Goal: Information Seeking & Learning: Learn about a topic

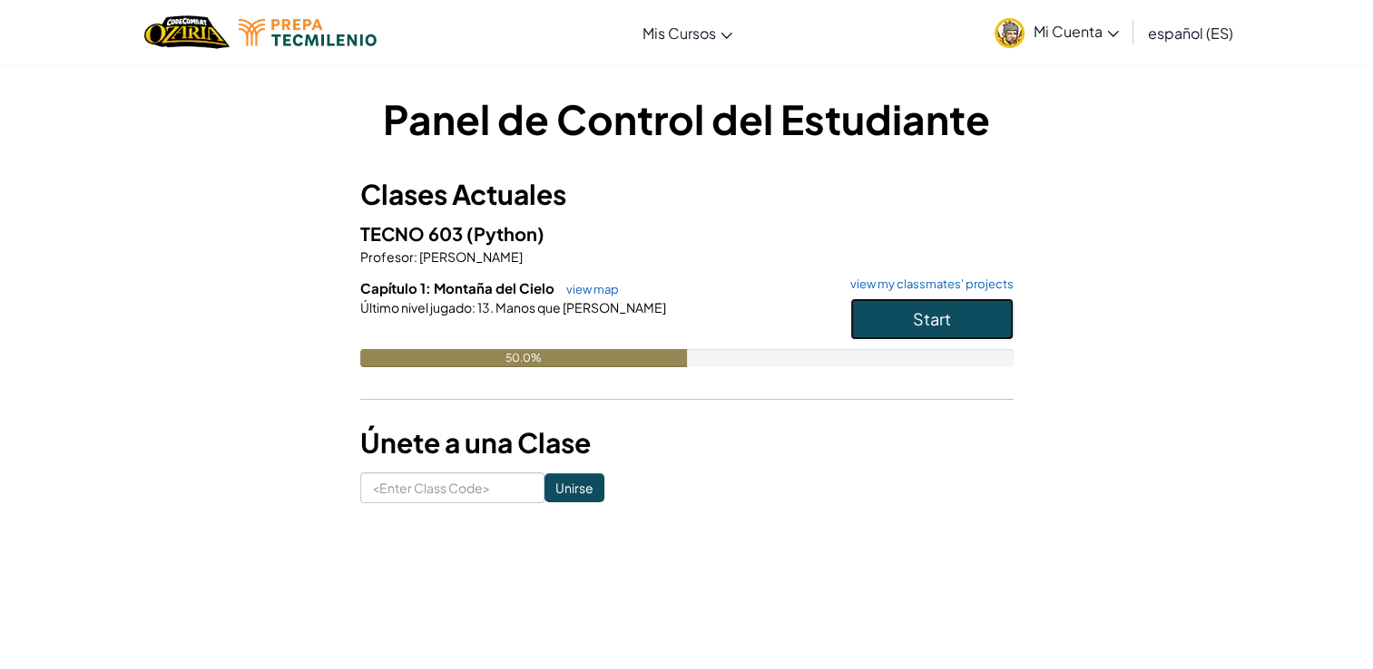
click at [912, 299] on button "Start" at bounding box center [931, 319] width 163 height 42
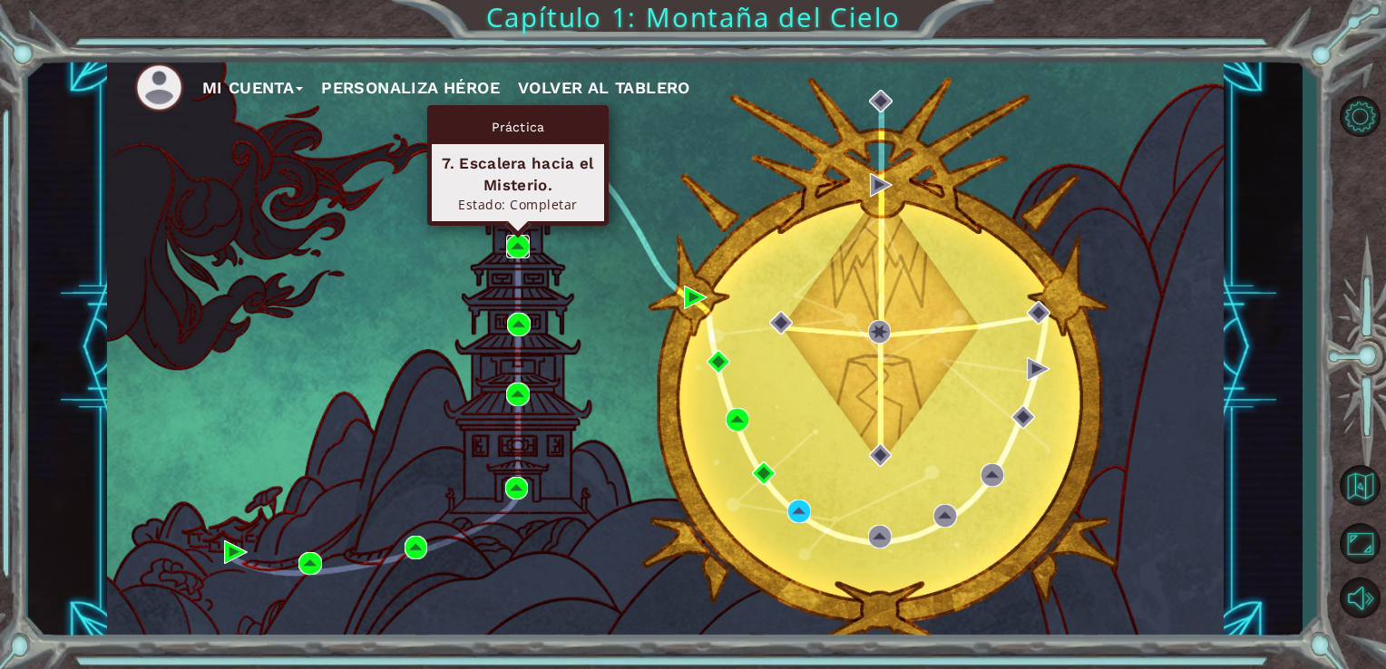
click at [522, 251] on img at bounding box center [518, 247] width 24 height 24
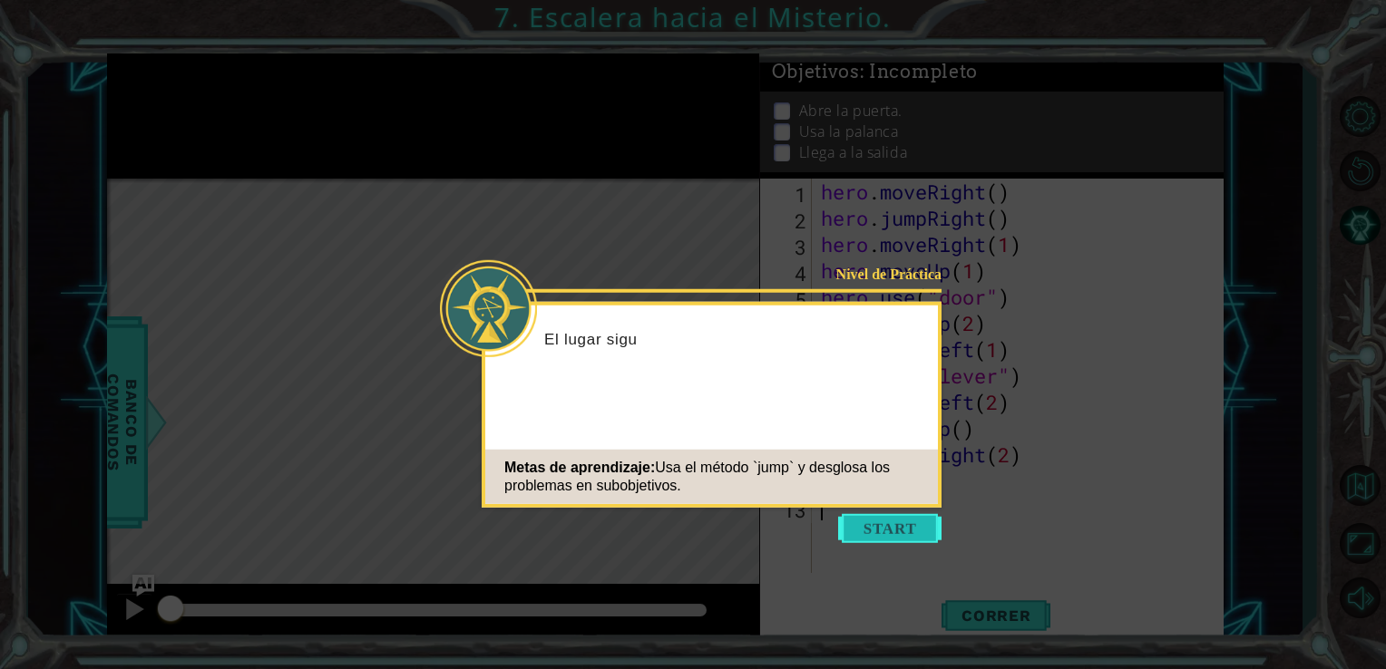
click at [878, 536] on button "Start" at bounding box center [889, 528] width 103 height 29
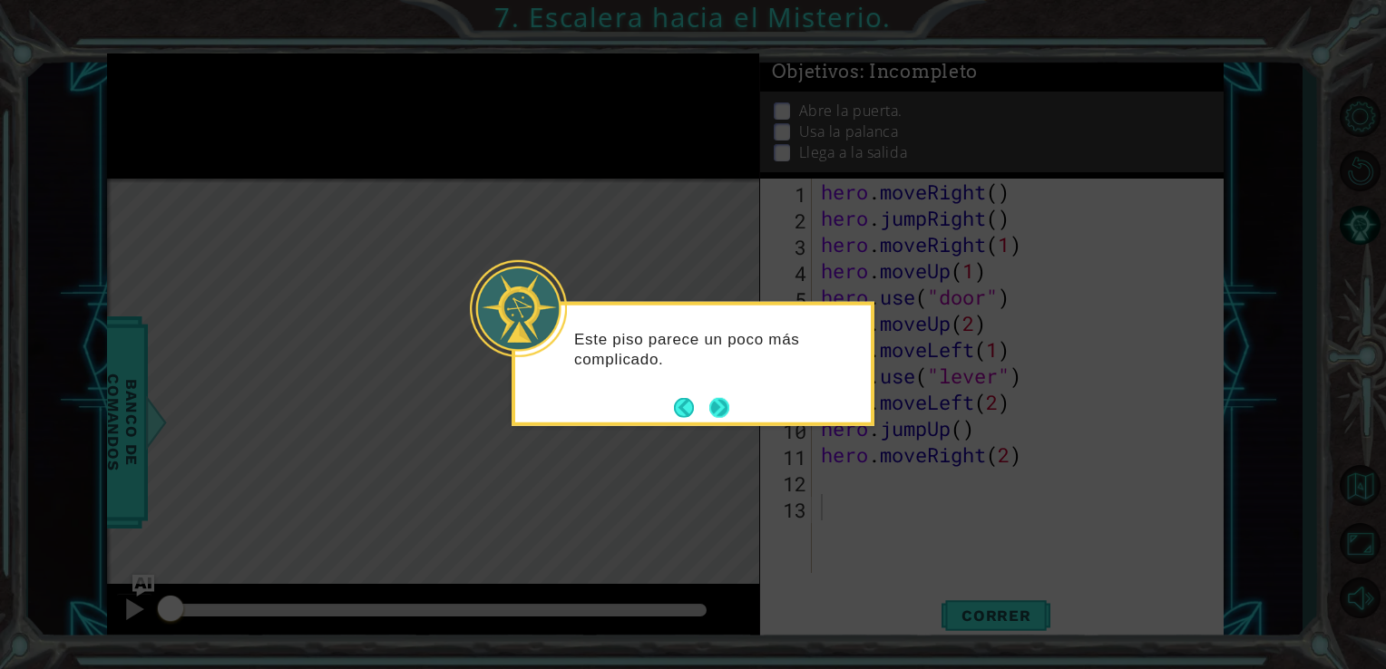
click at [720, 397] on button "Next" at bounding box center [719, 407] width 20 height 20
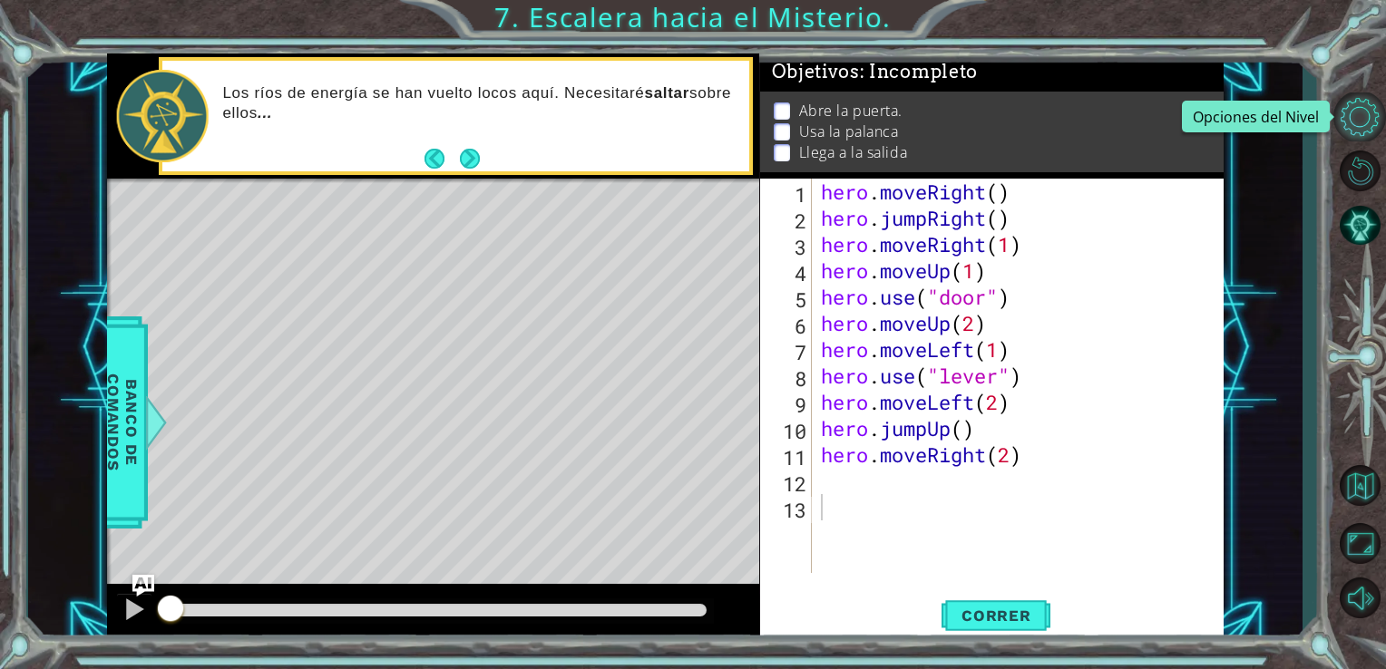
click at [1358, 102] on button "Opciones del Nivel" at bounding box center [1359, 117] width 53 height 49
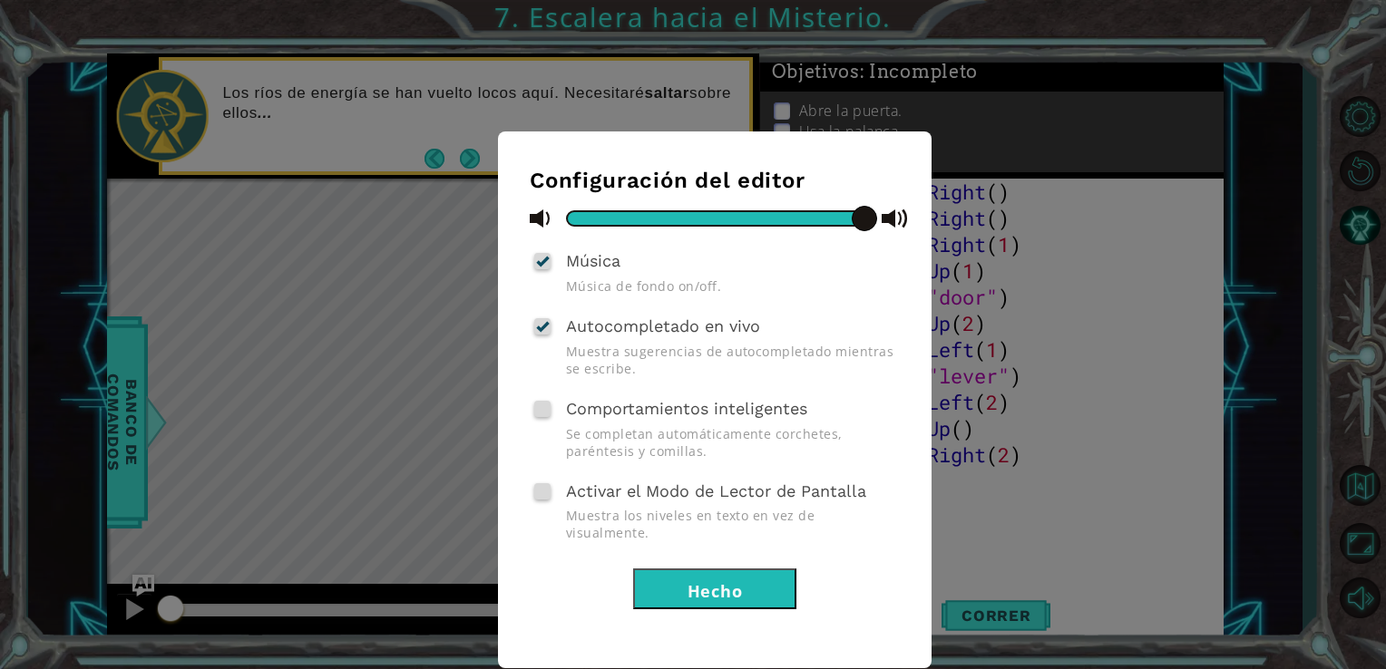
click at [1047, 234] on div "Configuración del editor Música Música de fondo on/off. Autocompletado en vivo …" at bounding box center [693, 334] width 1386 height 669
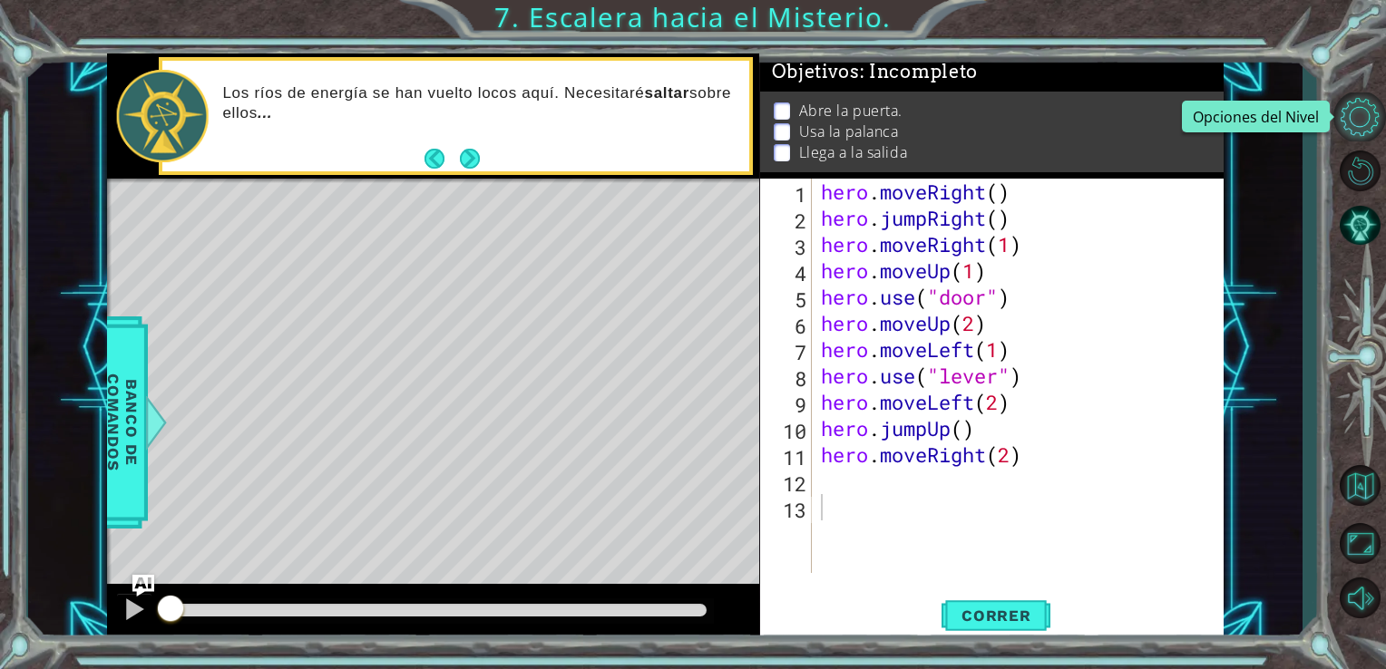
click at [1337, 136] on button "Opciones del Nivel" at bounding box center [1359, 117] width 53 height 49
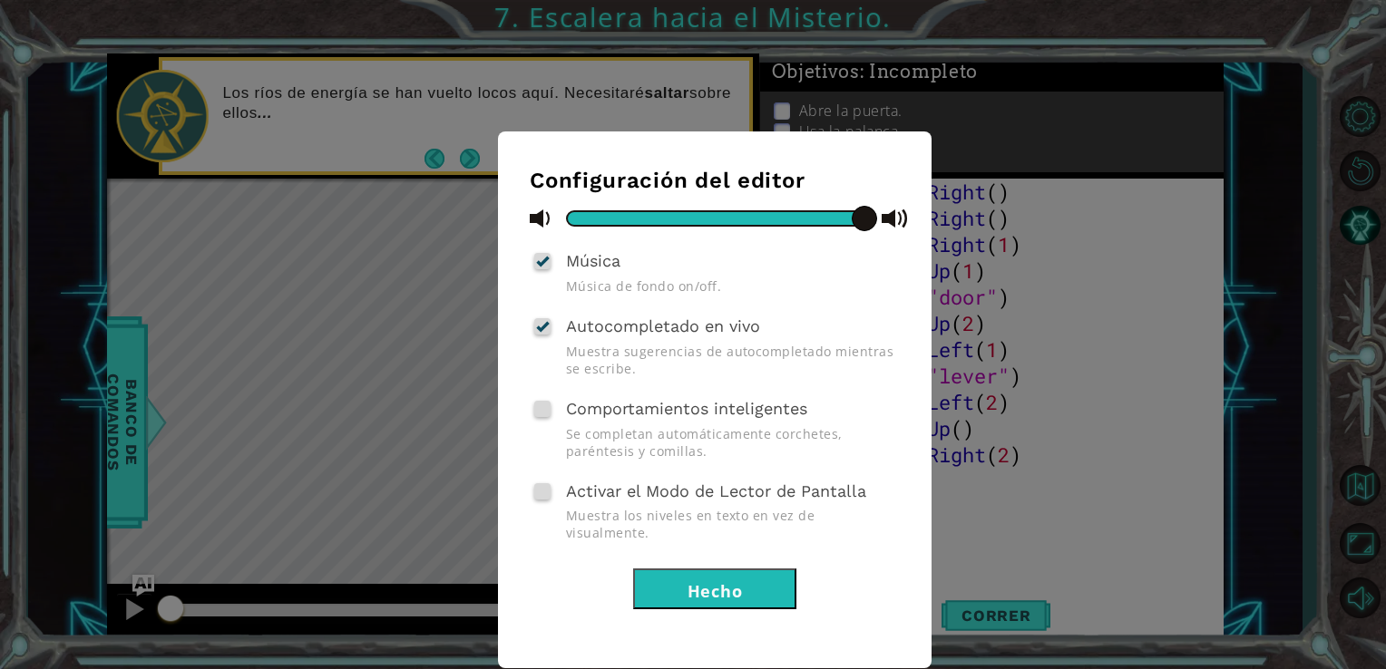
click at [729, 587] on button "Hecho" at bounding box center [714, 589] width 163 height 41
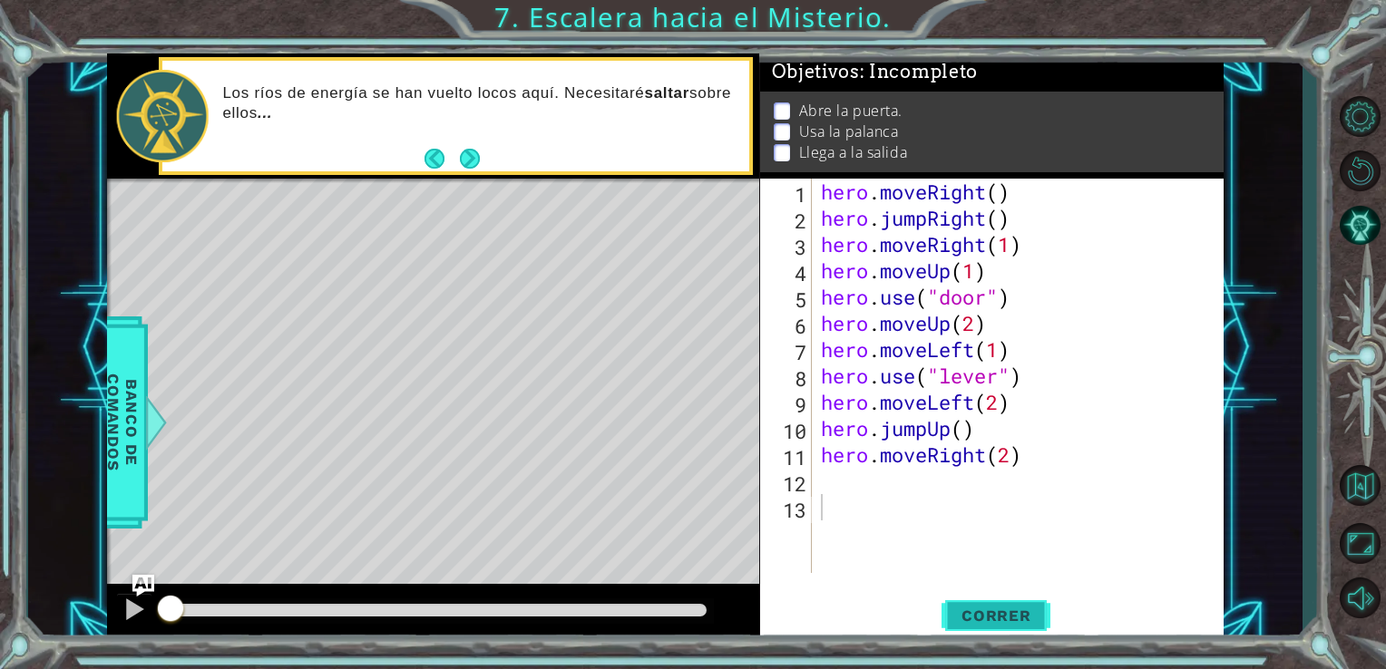
click at [971, 601] on button "Correr" at bounding box center [996, 615] width 109 height 46
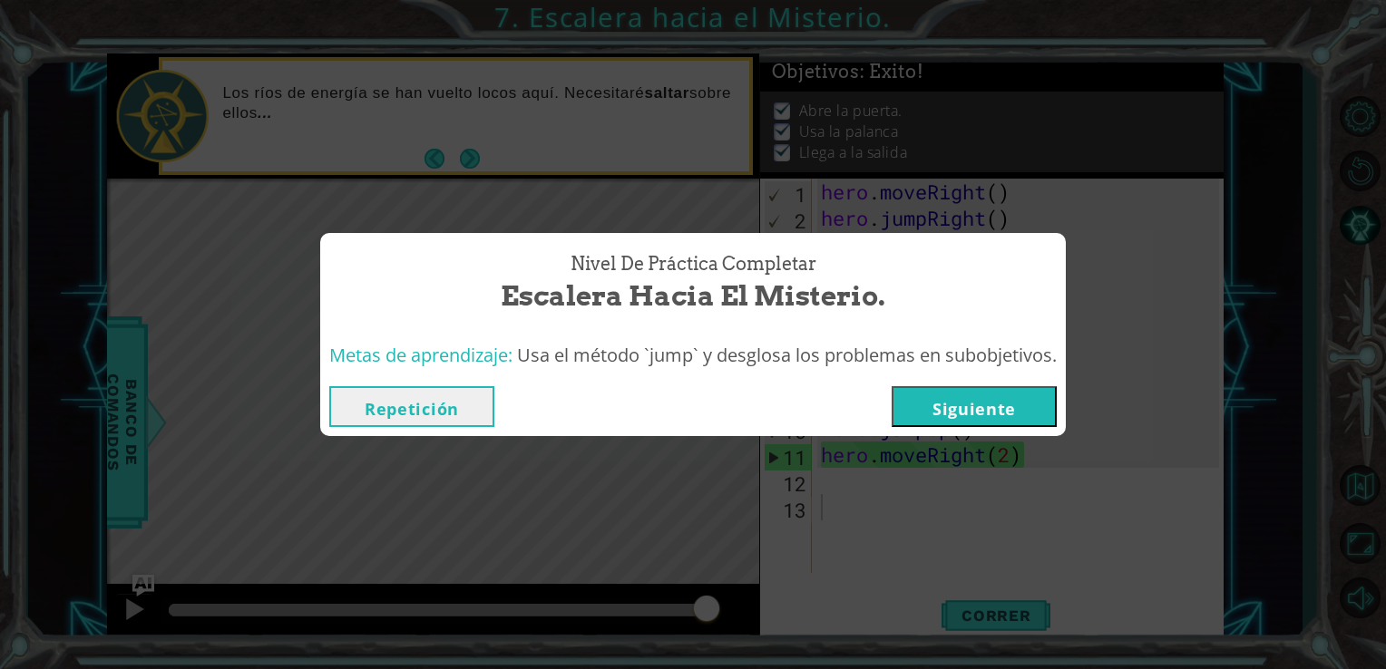
click at [430, 426] on button "Repetición" at bounding box center [411, 406] width 165 height 41
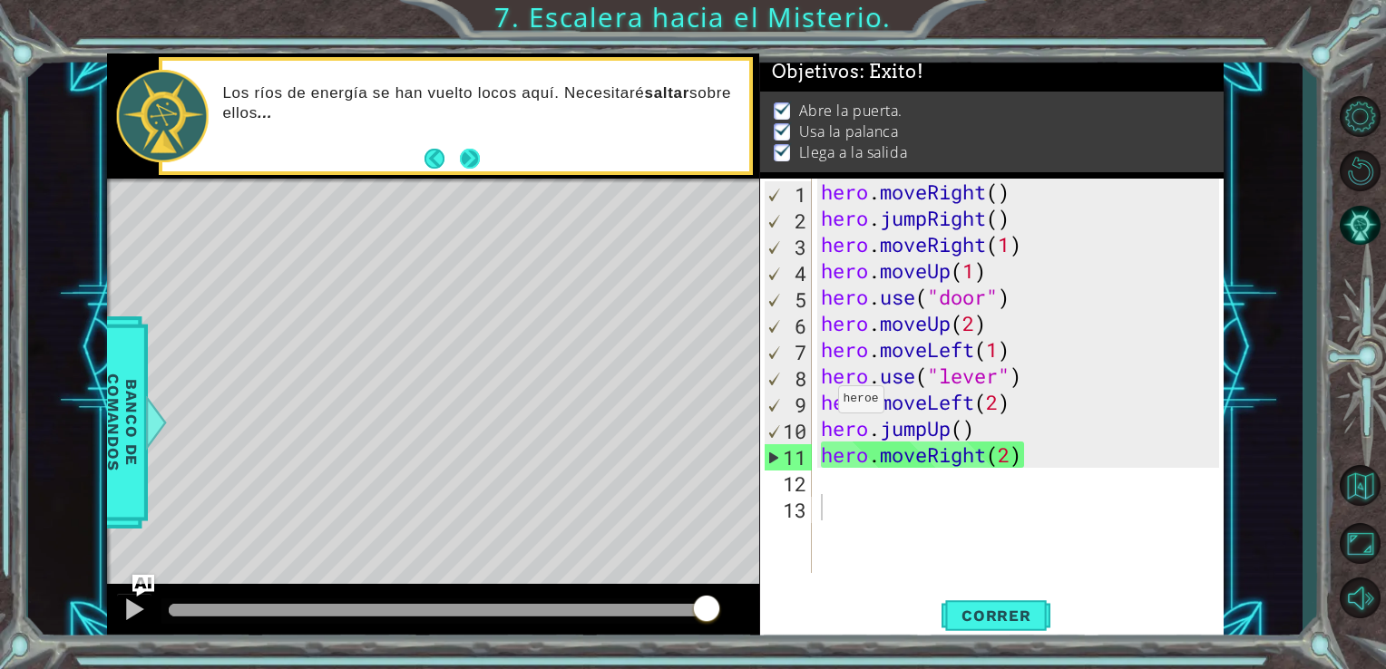
click at [474, 158] on button "Next" at bounding box center [470, 159] width 20 height 20
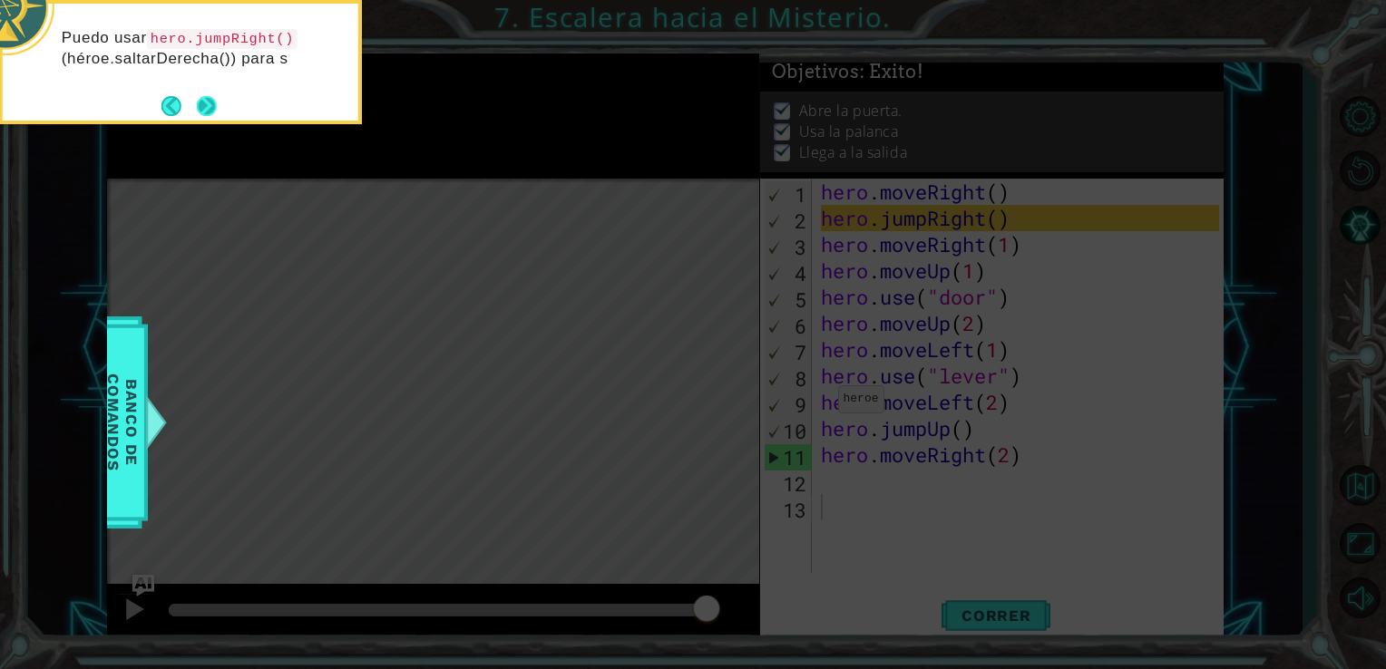
click at [221, 103] on div "Puedo usar hero.jumpRight() (héroe.saltarDerecha()) para s" at bounding box center [180, 62] width 363 height 124
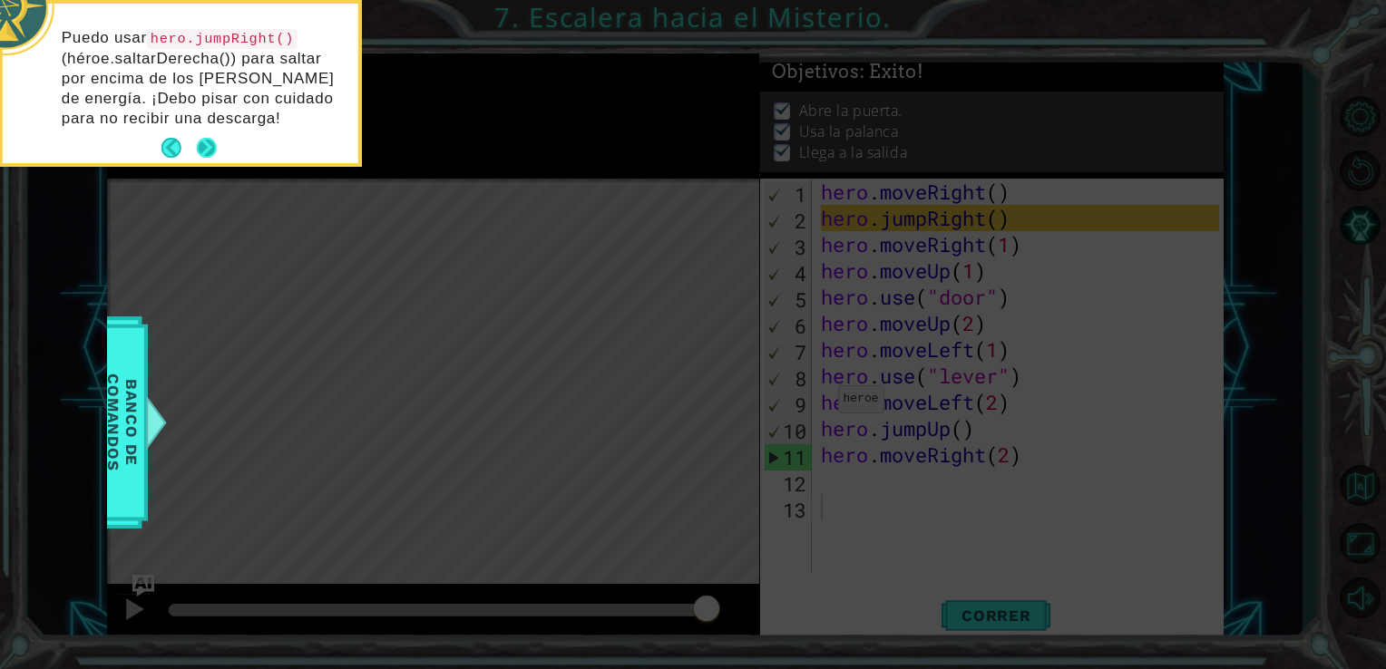
click at [207, 147] on button "Next" at bounding box center [207, 148] width 20 height 20
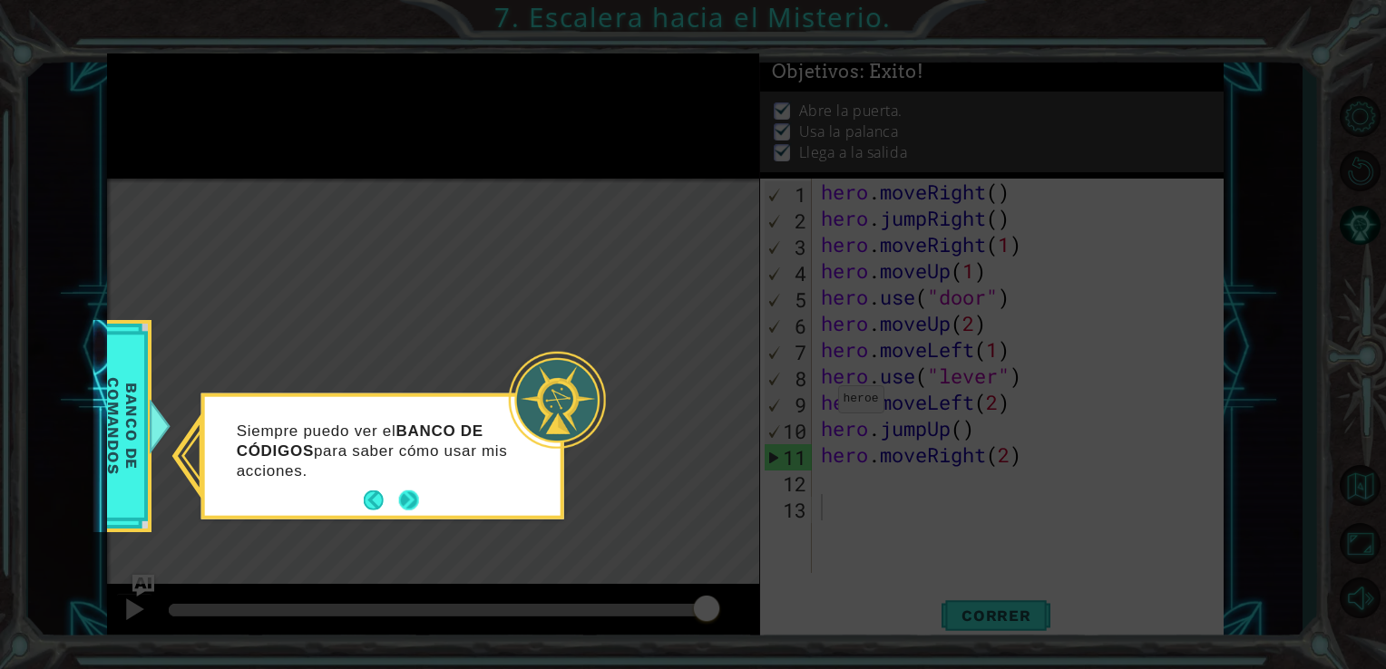
click at [412, 499] on button "Next" at bounding box center [409, 501] width 20 height 20
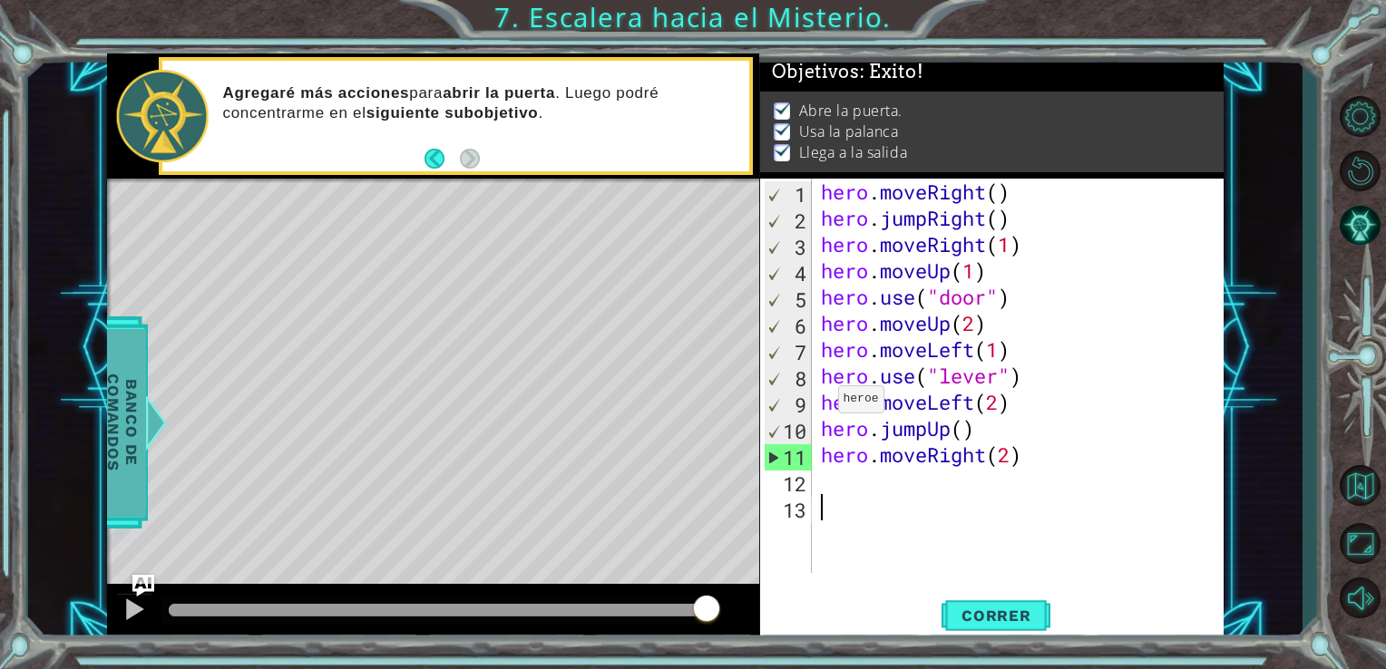
click at [137, 383] on span "Banco de comandos" at bounding box center [122, 422] width 47 height 188
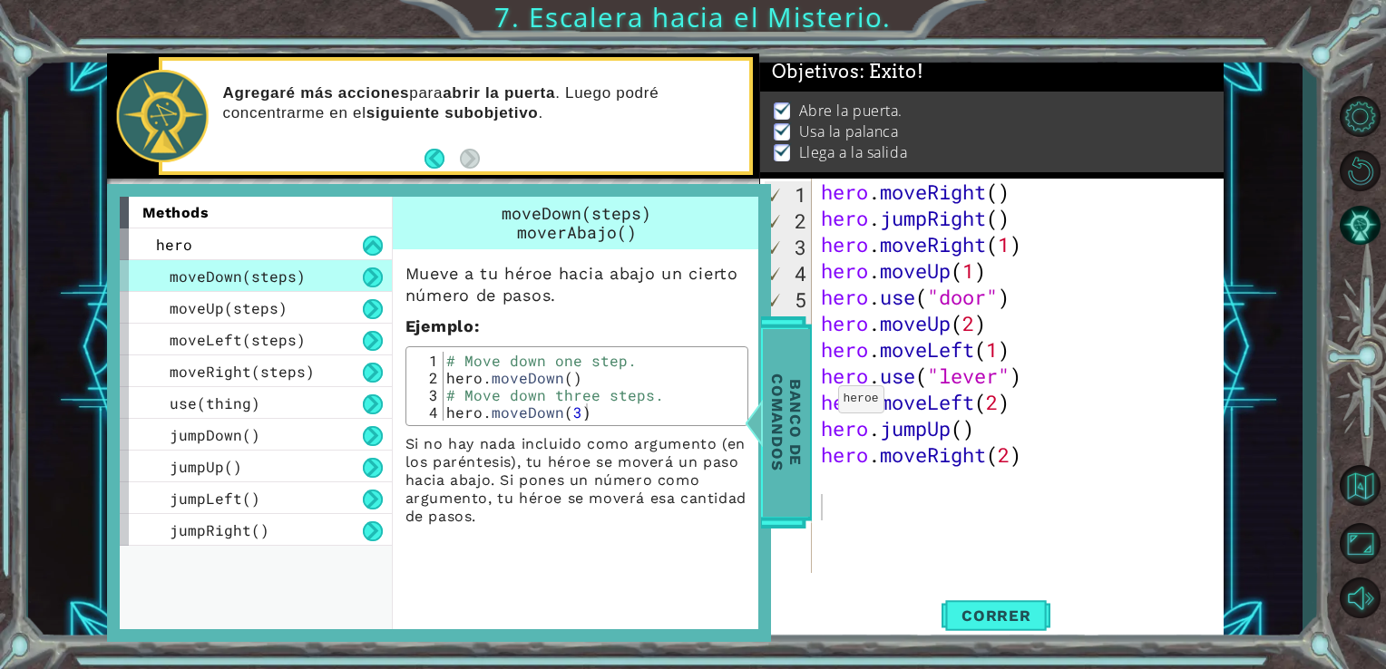
click at [774, 382] on span "Banco de comandos" at bounding box center [786, 422] width 47 height 188
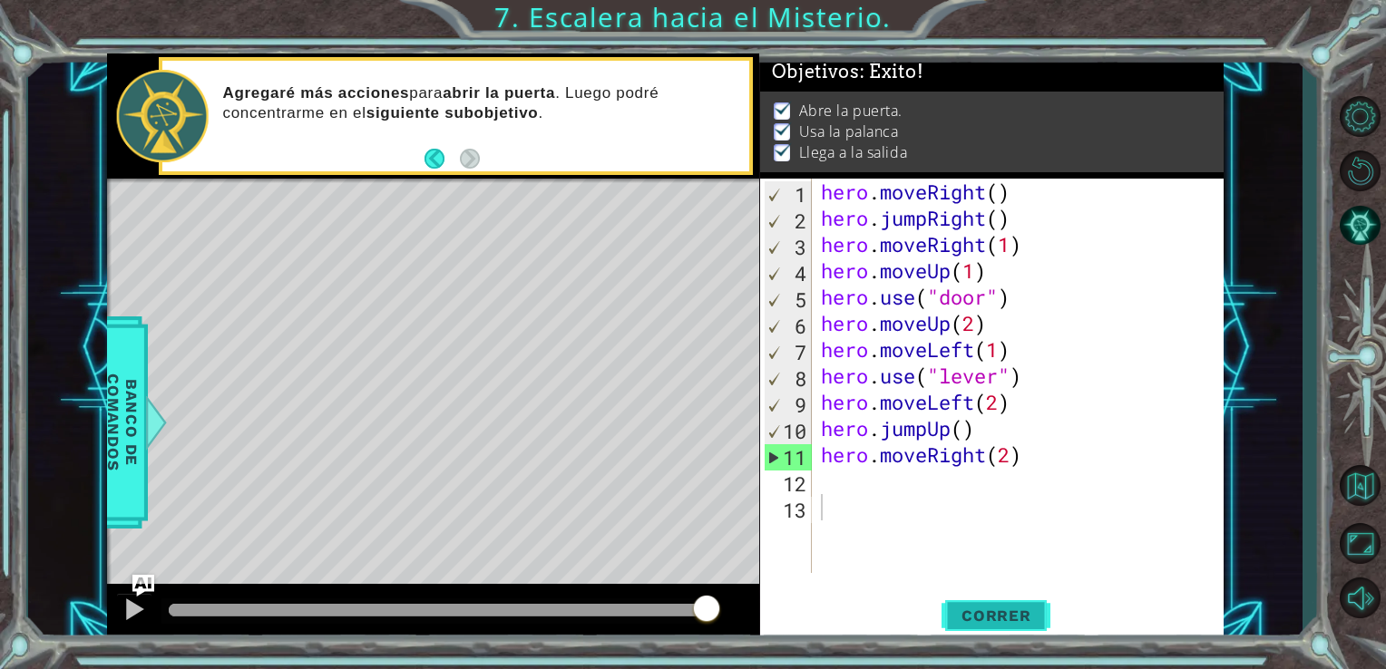
click at [948, 612] on span "Correr" at bounding box center [996, 616] width 106 height 18
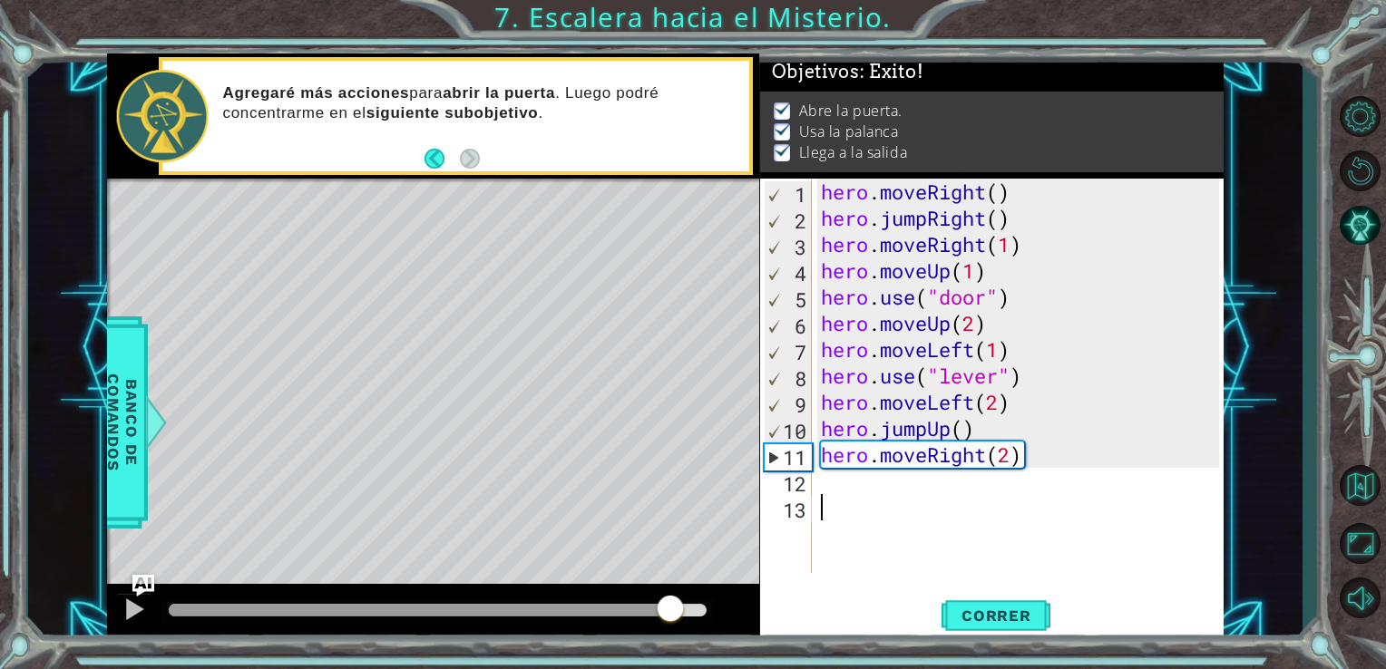
click at [672, 614] on div at bounding box center [438, 610] width 539 height 13
click at [999, 602] on button "Correr" at bounding box center [996, 615] width 109 height 46
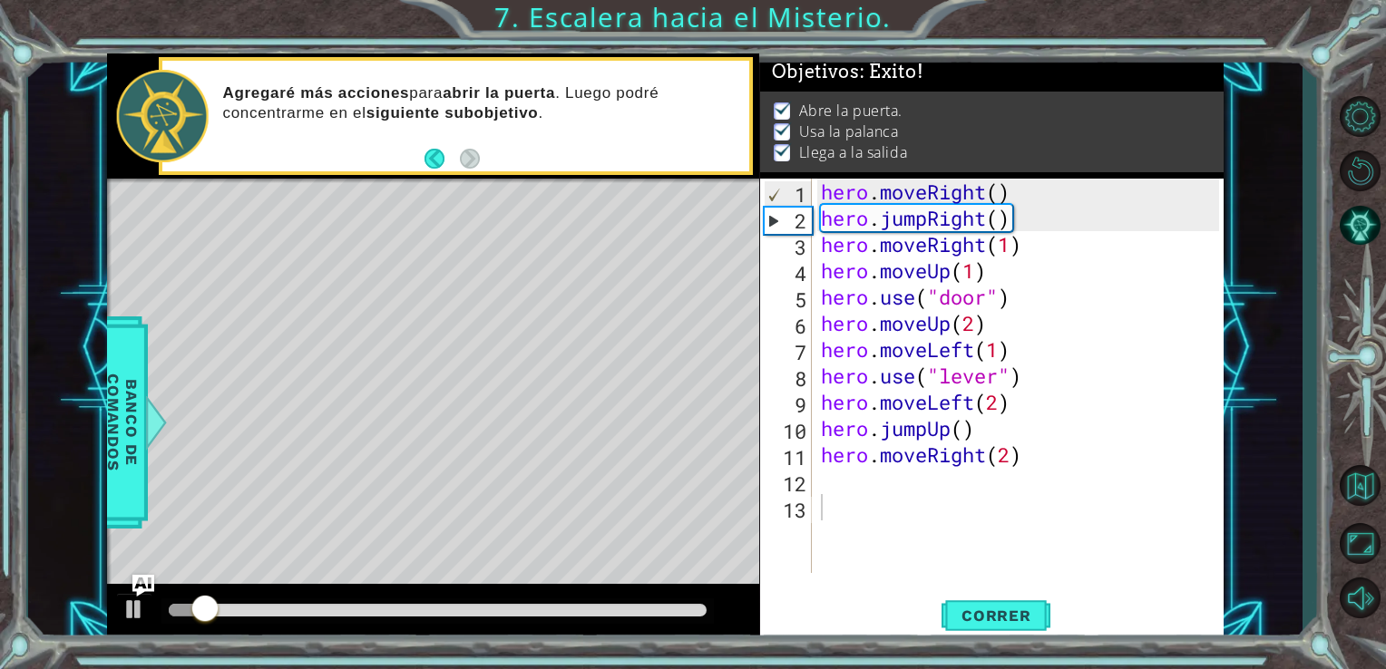
click at [675, 618] on div at bounding box center [437, 611] width 553 height 25
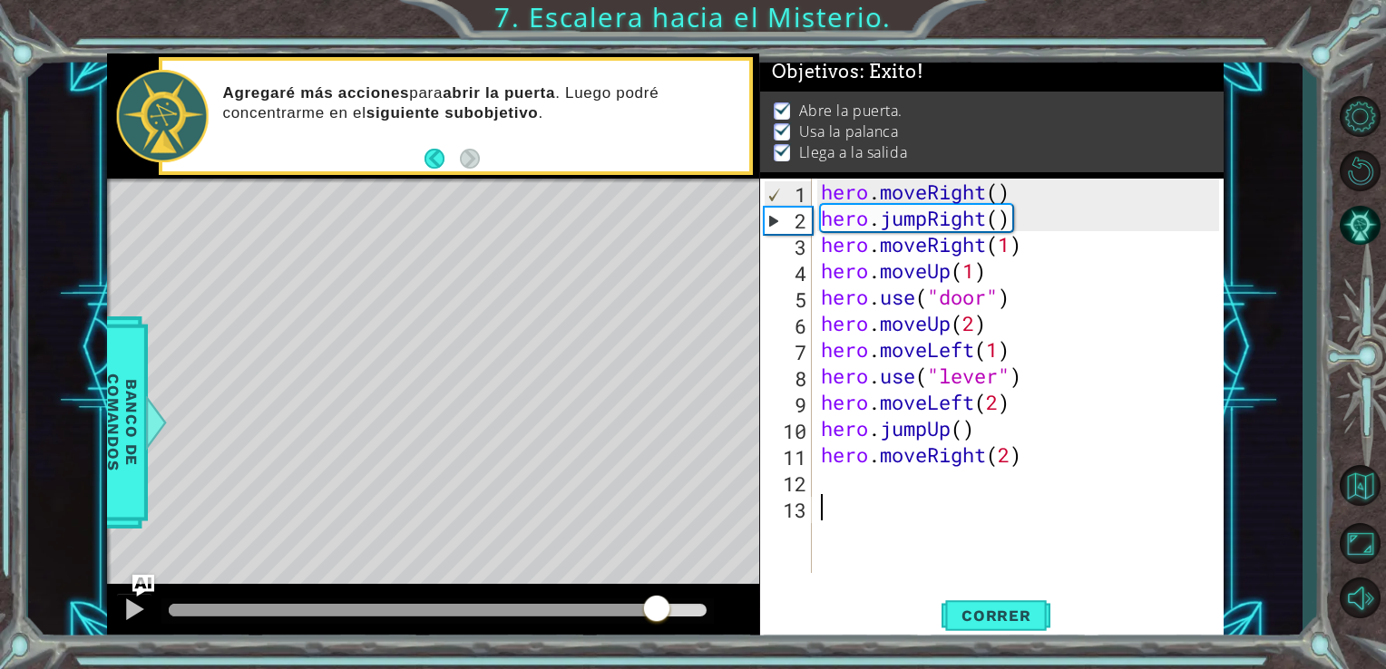
click at [658, 610] on div at bounding box center [438, 610] width 539 height 13
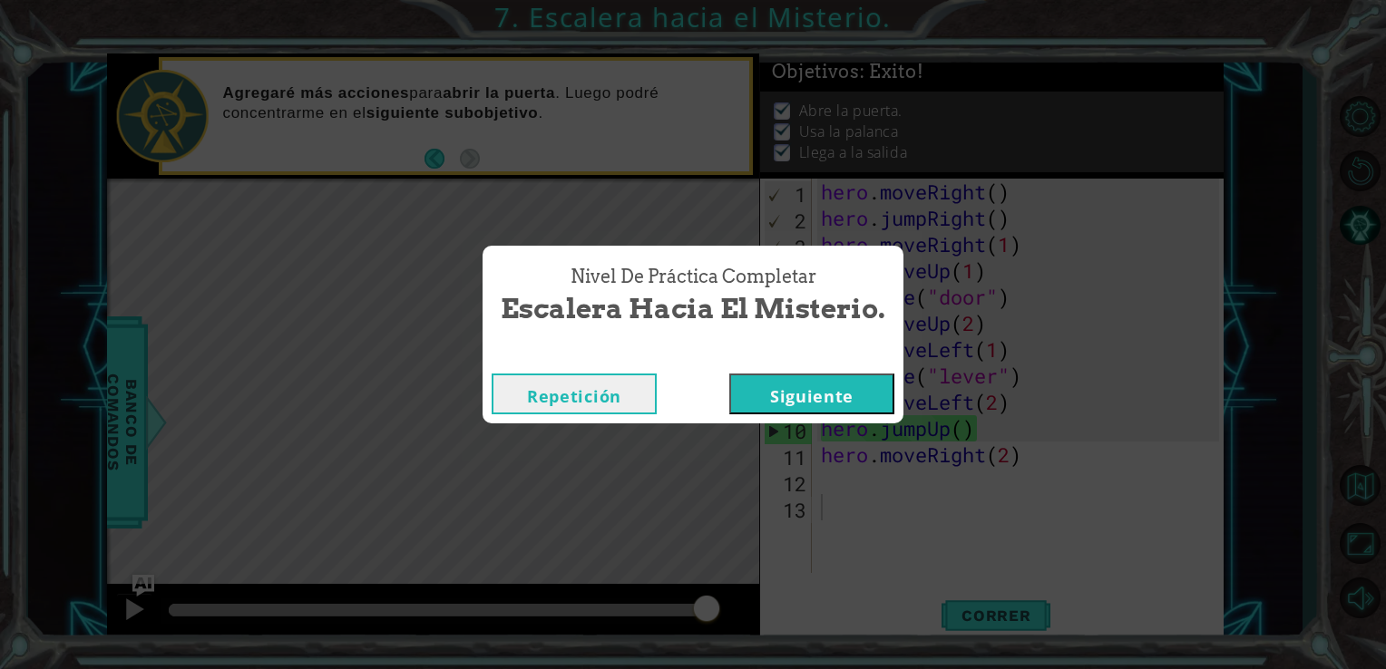
drag, startPoint x: 658, startPoint y: 610, endPoint x: 806, endPoint y: 593, distance: 149.7
click at [806, 593] on body "1 ההההההההההההההההההההההההההההההההההההההההההההההההההההההההההההההההההההההההההההה…" at bounding box center [693, 334] width 1386 height 669
click at [803, 377] on button "Siguiente" at bounding box center [811, 394] width 165 height 41
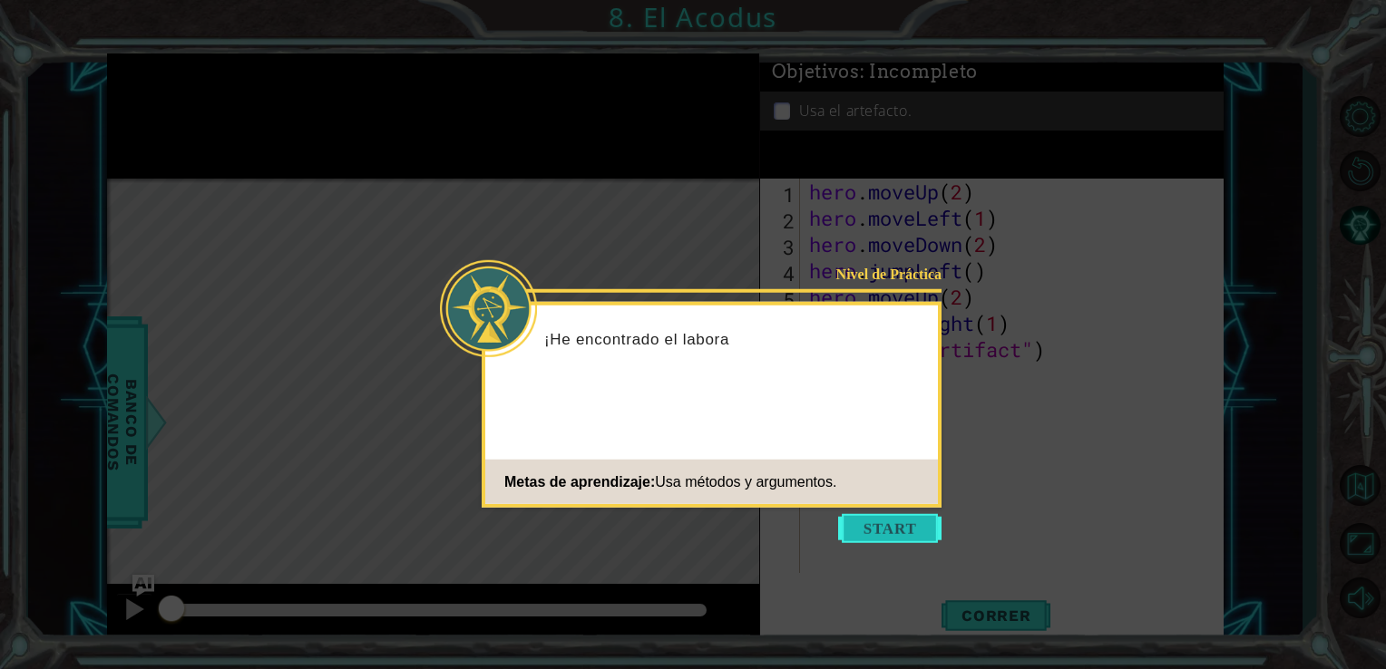
click at [865, 521] on button "Start" at bounding box center [889, 528] width 103 height 29
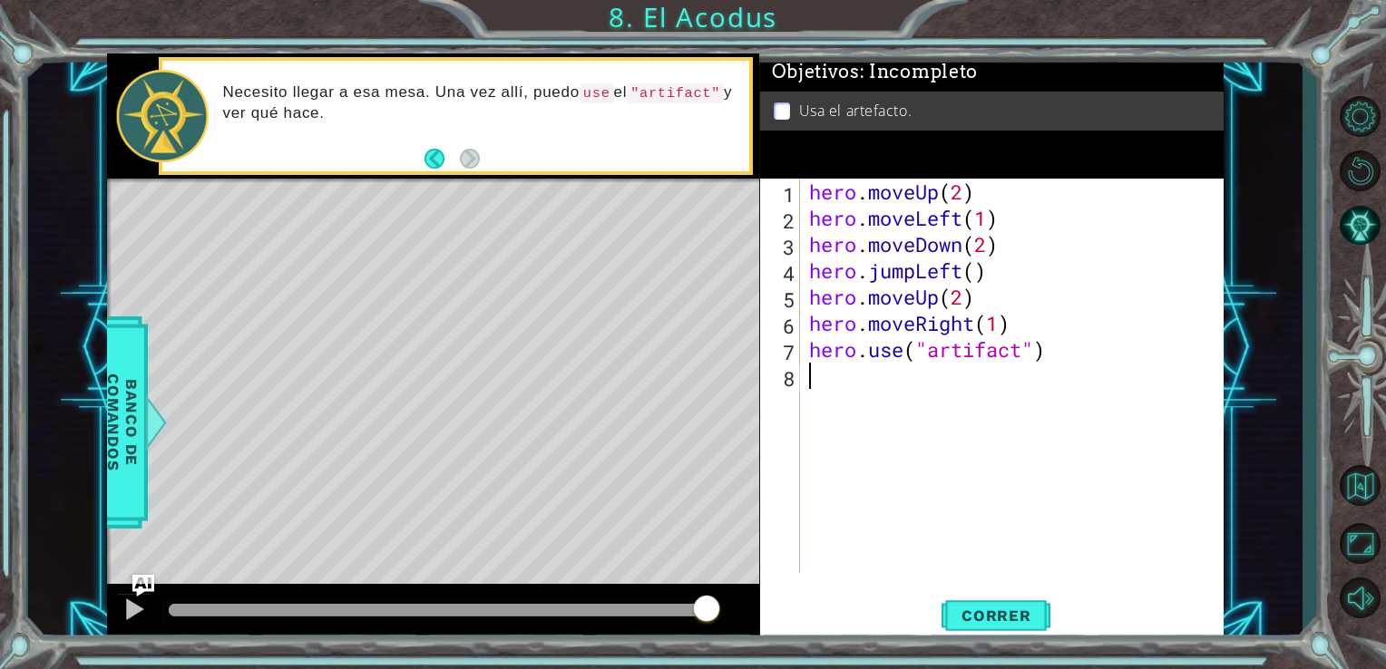
drag, startPoint x: 688, startPoint y: 613, endPoint x: 708, endPoint y: 615, distance: 20.9
click at [708, 615] on div at bounding box center [438, 610] width 539 height 13
click at [983, 597] on button "Correr" at bounding box center [996, 615] width 109 height 46
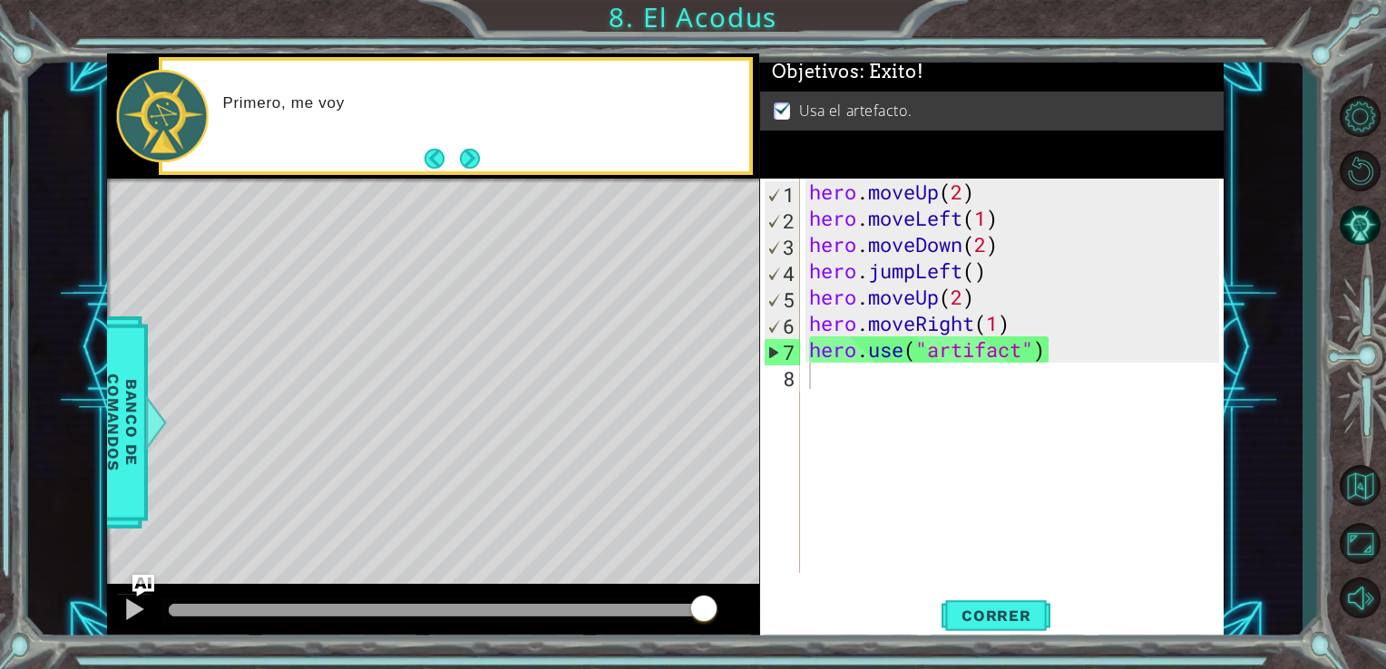
drag, startPoint x: 697, startPoint y: 609, endPoint x: 711, endPoint y: 614, distance: 15.5
click at [711, 614] on body "1 ההההההההההההההההההההההההההההההההההההההההההההההההההההההההההההההההההההההההההההה…" at bounding box center [693, 334] width 1386 height 669
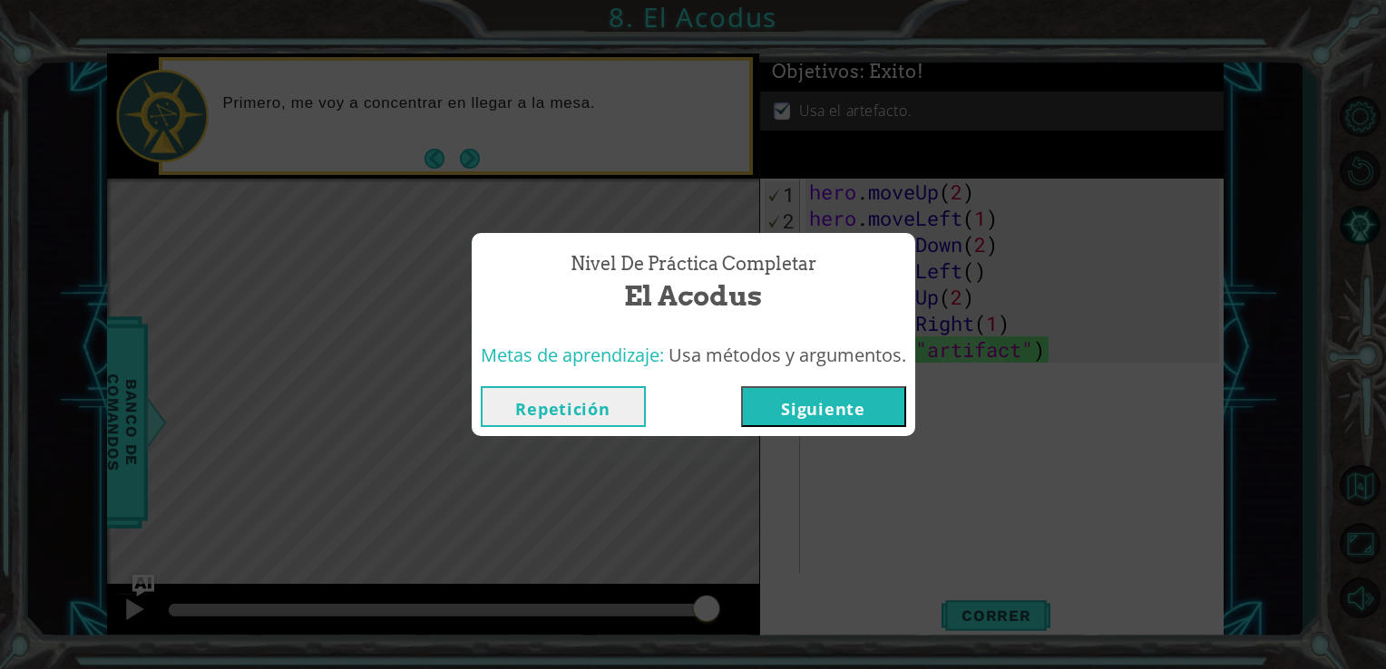
click at [577, 400] on button "Repetición" at bounding box center [563, 406] width 165 height 41
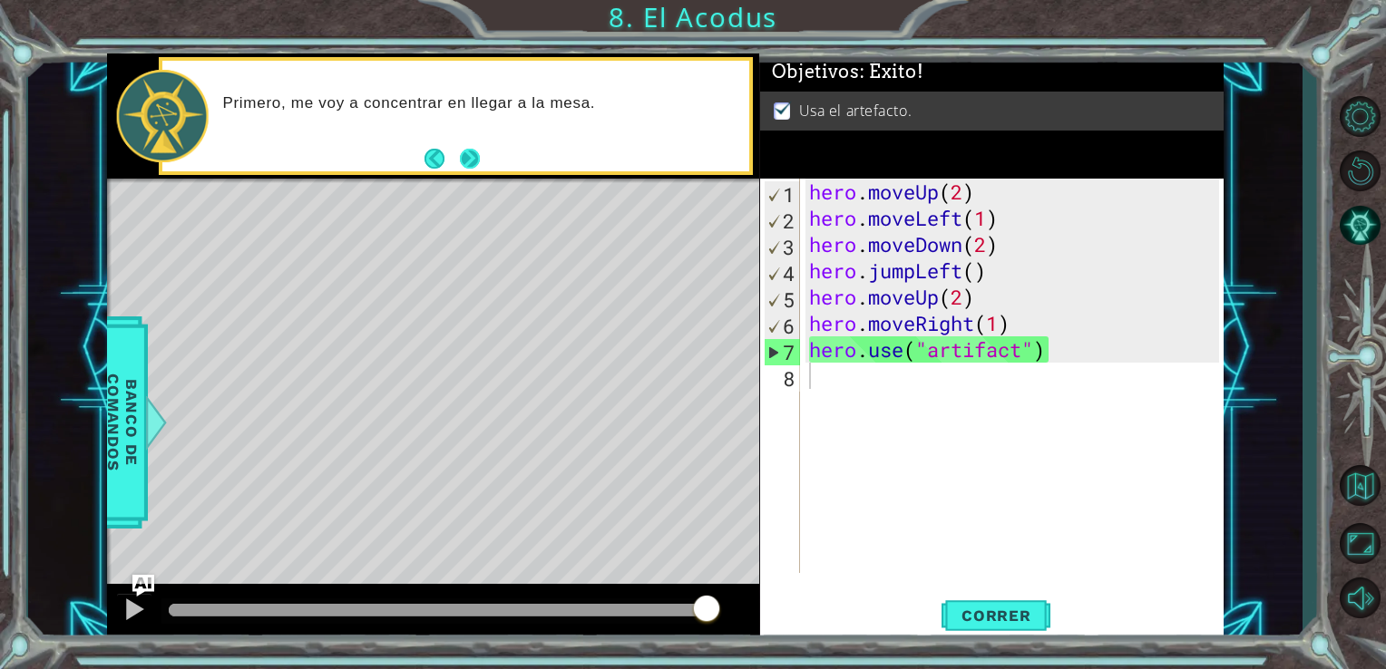
click at [476, 163] on button "Next" at bounding box center [470, 159] width 20 height 20
click at [906, 339] on div "hero . moveUp ( 2 ) hero . moveLeft ( 1 ) hero . moveDown ( 2 ) hero . jumpLeft…" at bounding box center [1018, 402] width 424 height 447
click at [943, 348] on div "hero . moveUp ( 2 ) hero . moveLeft ( 1 ) hero . moveDown ( 2 ) hero . jumpLeft…" at bounding box center [1018, 402] width 424 height 447
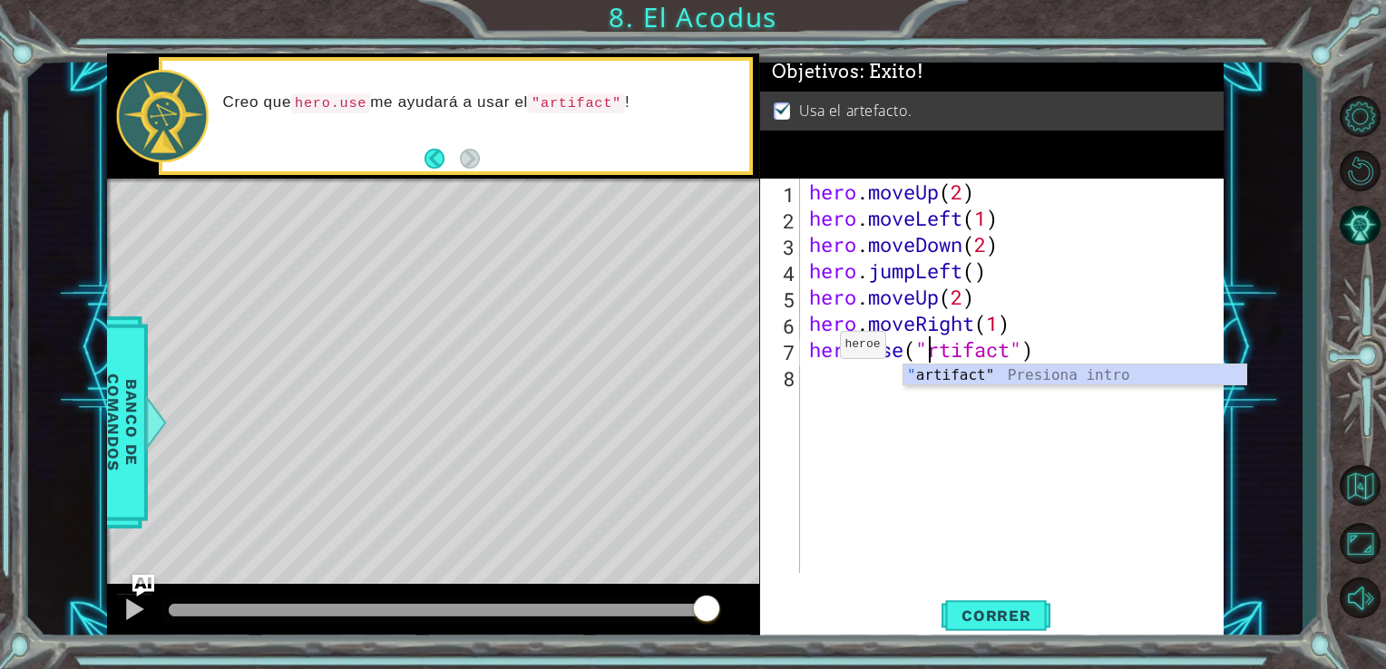
type textarea "hero.use("artifact")"
click at [947, 495] on div "hero . moveUp ( 2 ) hero . moveLeft ( 1 ) hero . moveDown ( 2 ) hero . jumpLeft…" at bounding box center [1018, 402] width 424 height 447
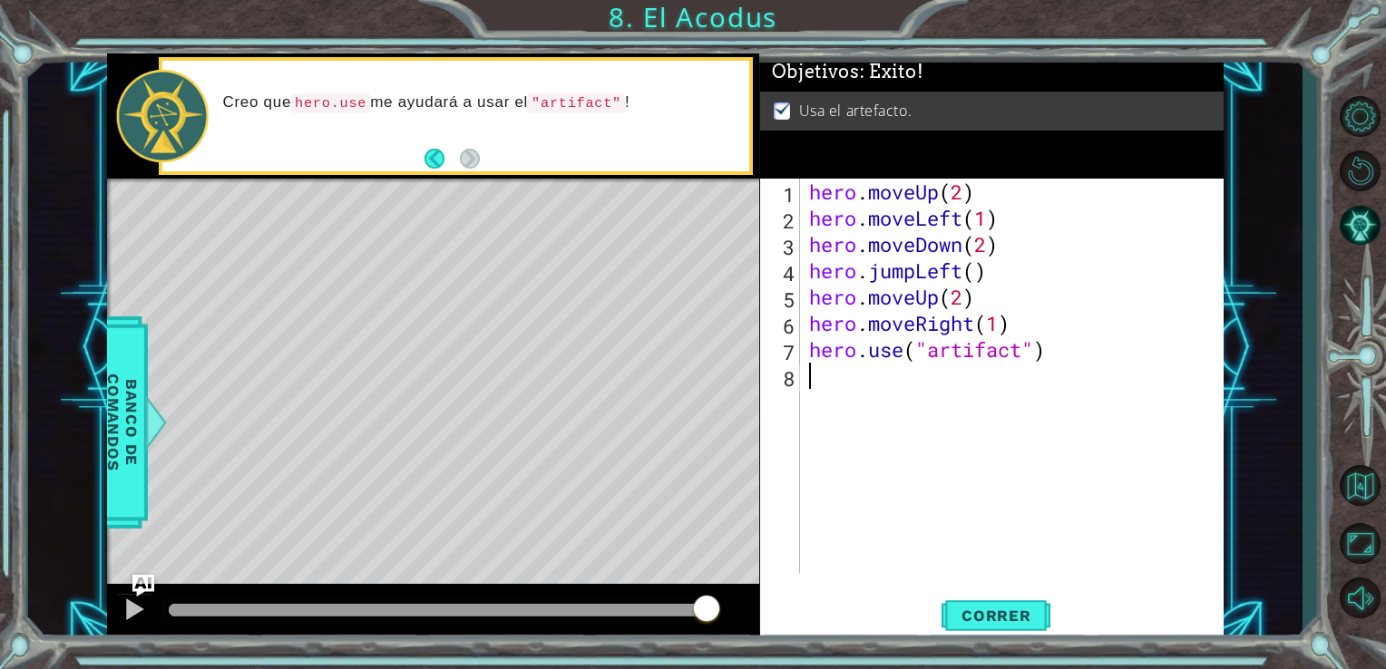
scroll to position [0, 0]
click at [1366, 482] on button "Volver al Mapa" at bounding box center [1359, 485] width 53 height 53
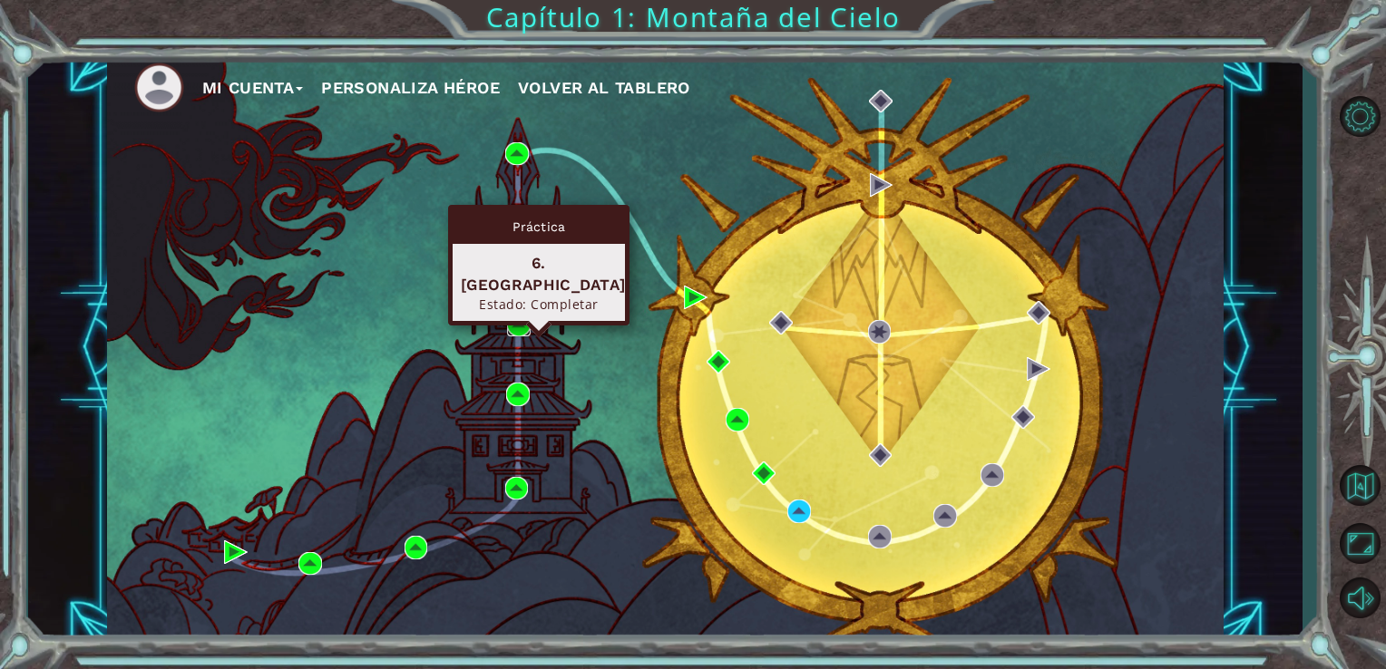
click at [522, 321] on img at bounding box center [519, 325] width 24 height 24
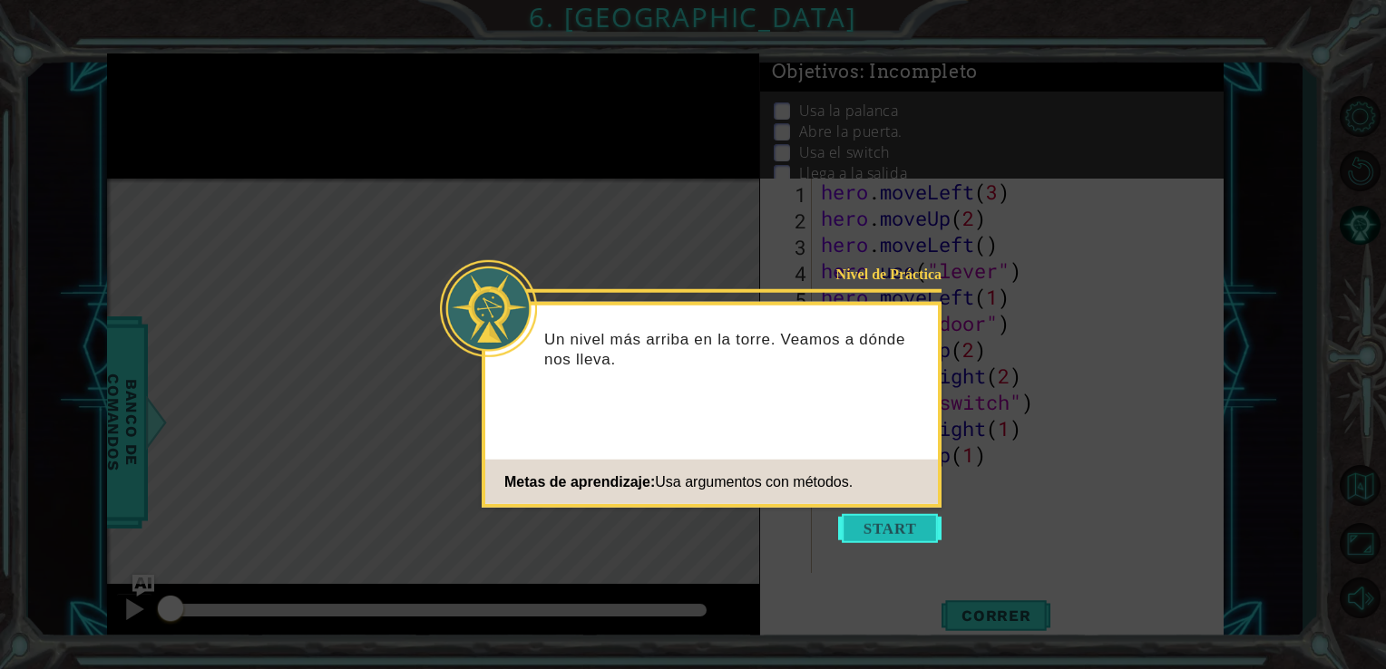
click at [874, 524] on button "Start" at bounding box center [889, 528] width 103 height 29
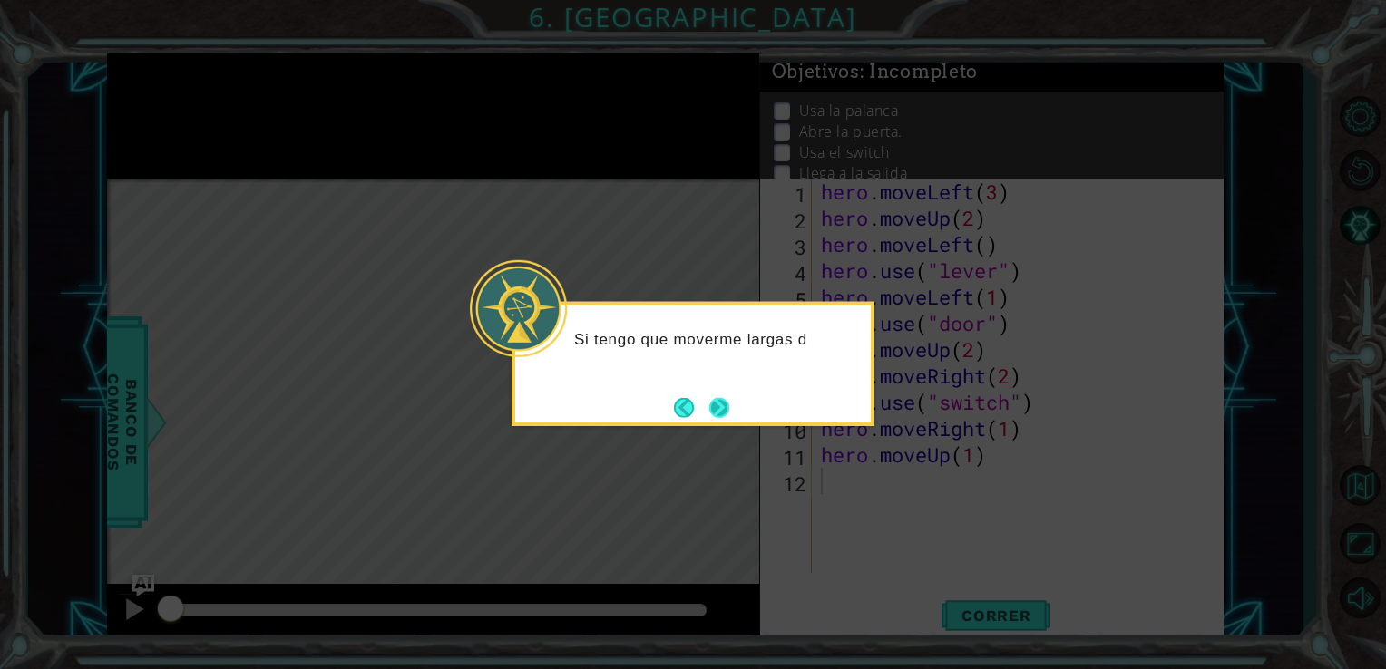
click at [729, 401] on button "Next" at bounding box center [719, 407] width 20 height 20
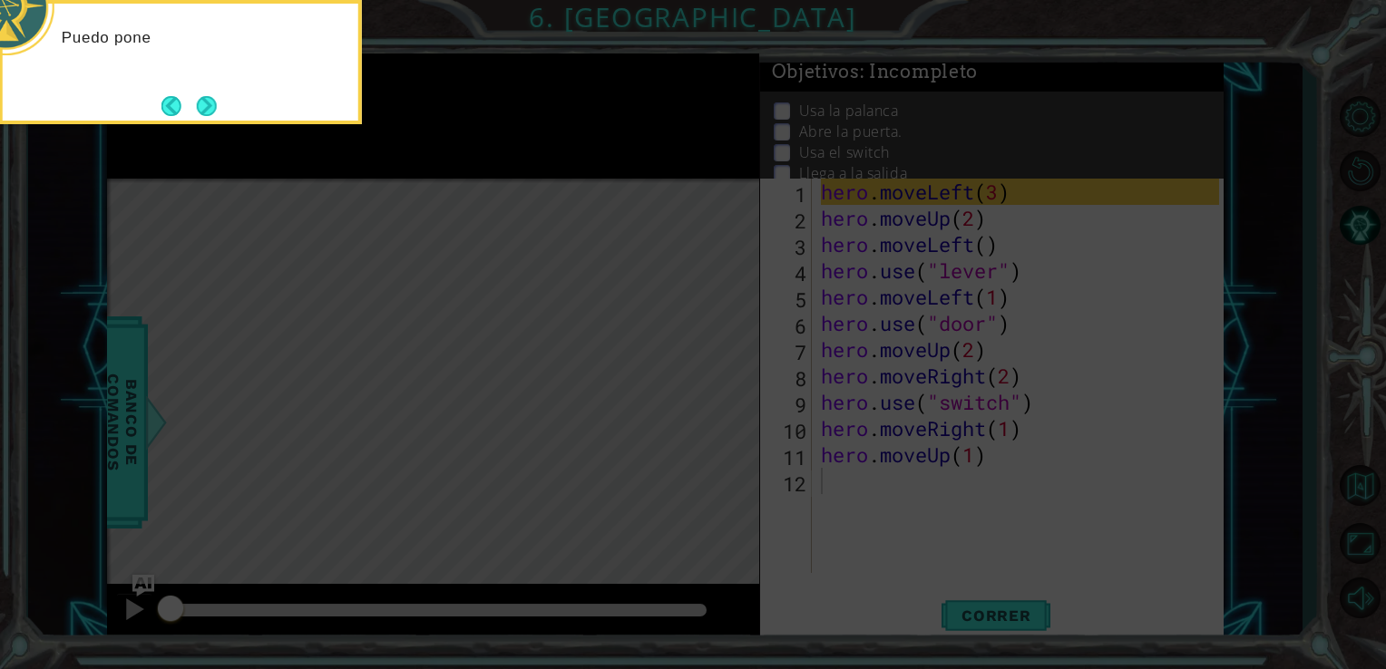
click at [729, 401] on icon at bounding box center [693, 100] width 1386 height 1138
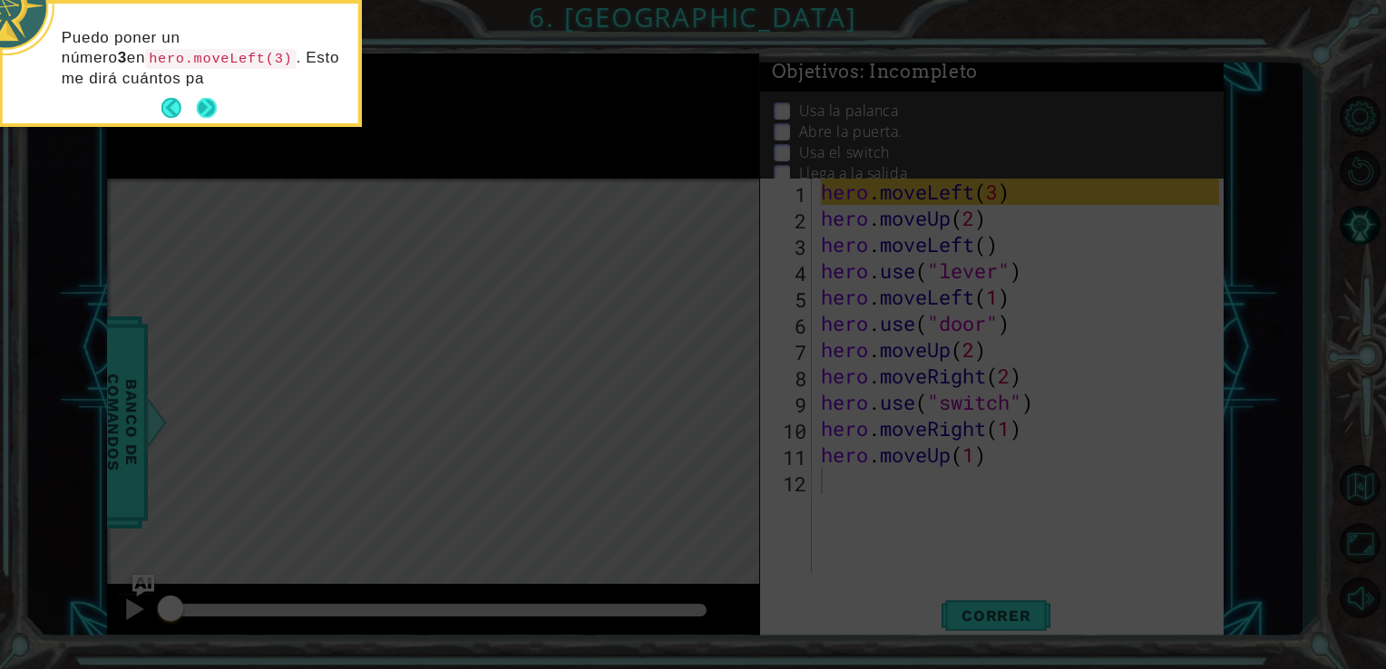
click at [198, 109] on button "Next" at bounding box center [207, 108] width 20 height 20
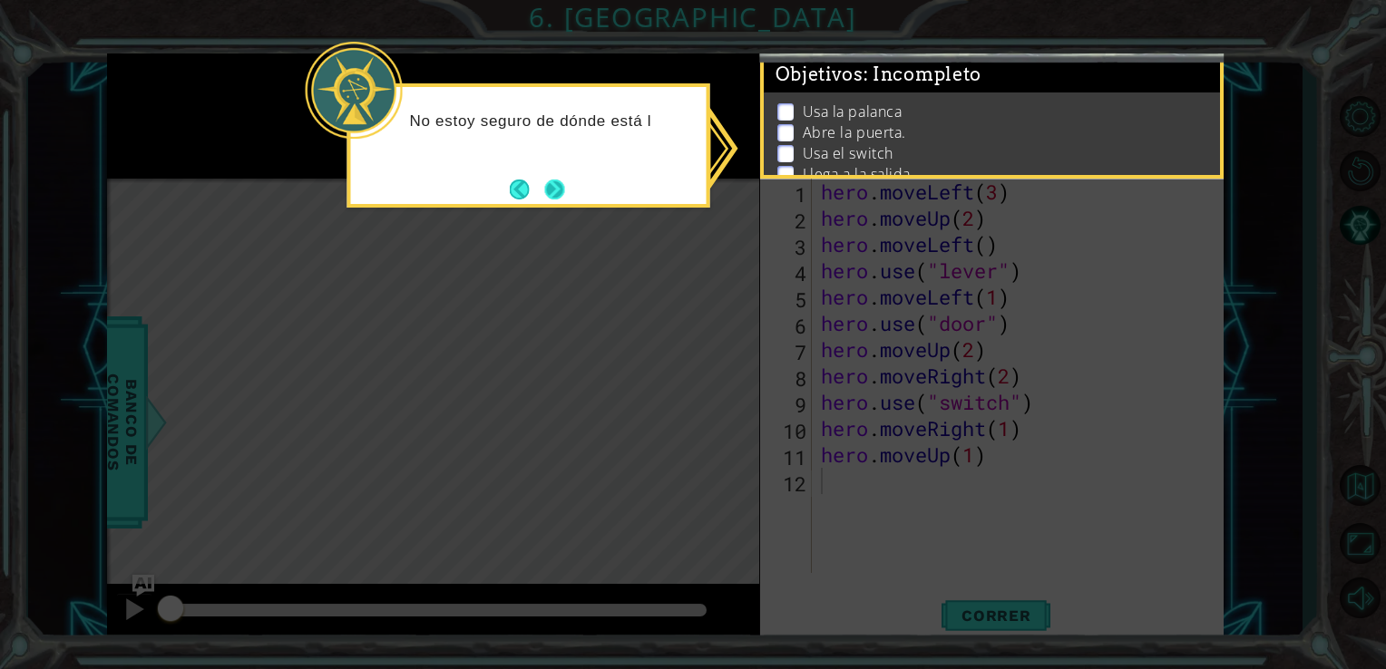
click at [565, 188] on button "Next" at bounding box center [555, 190] width 20 height 20
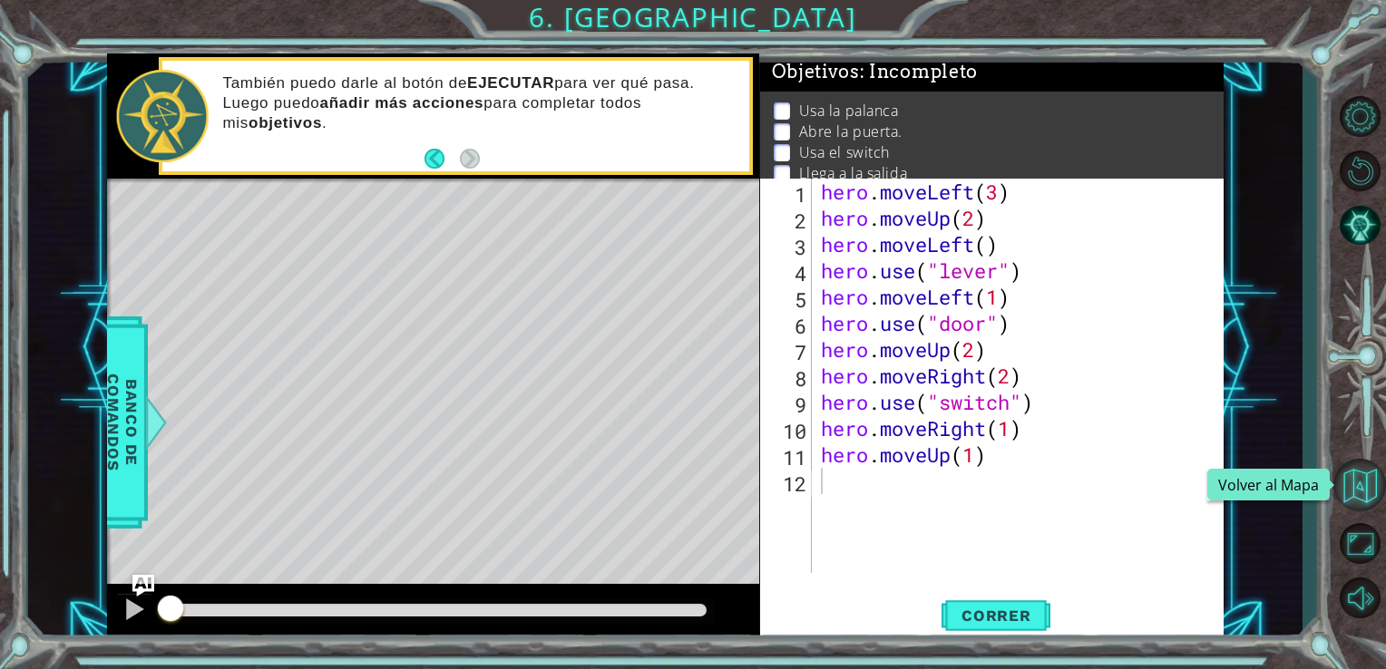
click at [1362, 463] on button "Volver al Mapa" at bounding box center [1359, 485] width 53 height 53
